Goal: Use online tool/utility: Utilize a website feature to perform a specific function

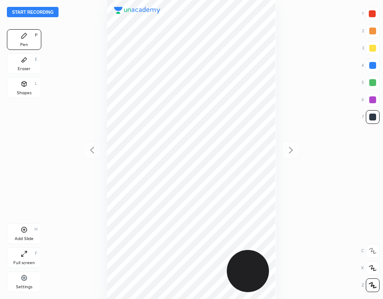
scroll to position [299, 245]
click at [309, 157] on div at bounding box center [191, 149] width 245 height 299
click at [41, 12] on button "Start recording" at bounding box center [33, 12] width 52 height 10
click at [30, 232] on div "Add Slide H" at bounding box center [24, 233] width 34 height 21
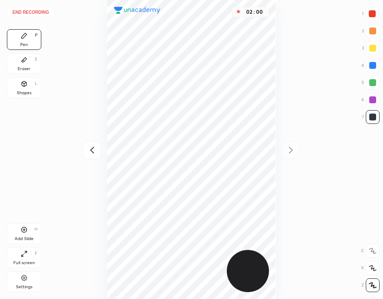
click at [373, 67] on div at bounding box center [372, 65] width 7 height 7
click at [25, 238] on div "Add Slide" at bounding box center [24, 239] width 19 height 4
click at [31, 60] on div "Eraser E" at bounding box center [24, 63] width 34 height 21
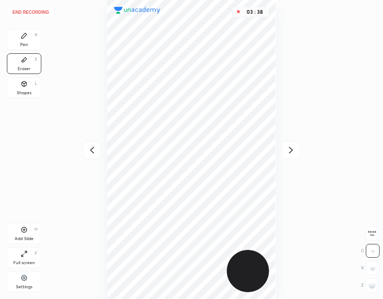
click at [37, 39] on div "Pen P" at bounding box center [24, 39] width 34 height 21
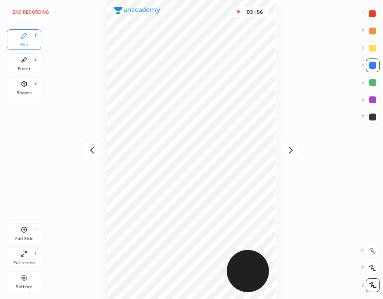
click at [369, 12] on div at bounding box center [372, 13] width 7 height 7
click at [40, 9] on button "End recording" at bounding box center [31, 12] width 48 height 10
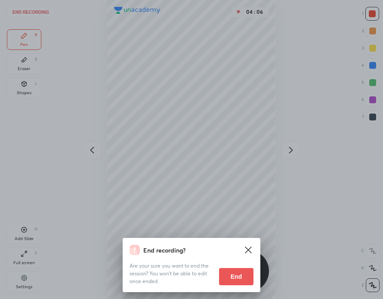
click at [243, 277] on button "End" at bounding box center [236, 276] width 34 height 17
